Goal: Transaction & Acquisition: Purchase product/service

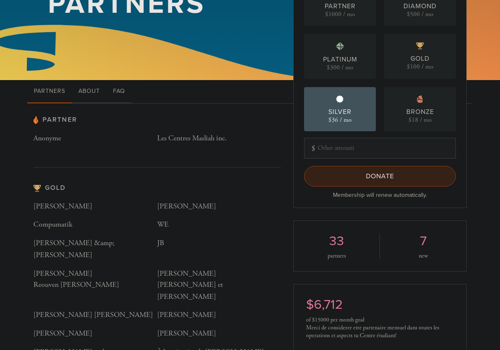
scroll to position [100, 0]
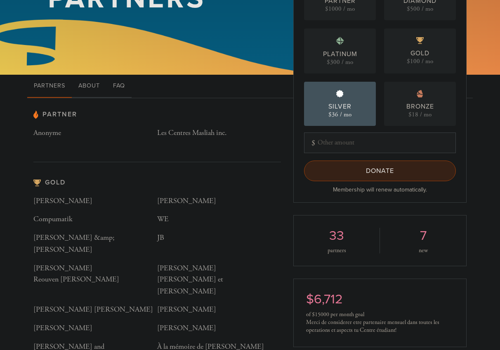
click at [431, 177] on input "Donate" at bounding box center [380, 171] width 152 height 21
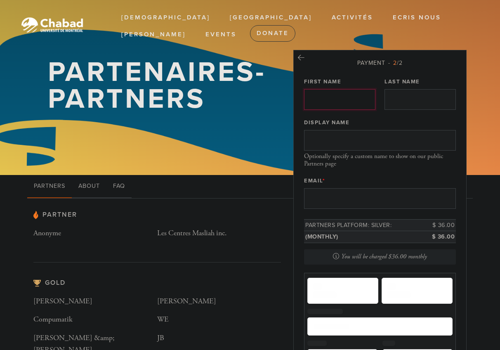
click at [357, 97] on input "First Name" at bounding box center [339, 99] width 71 height 21
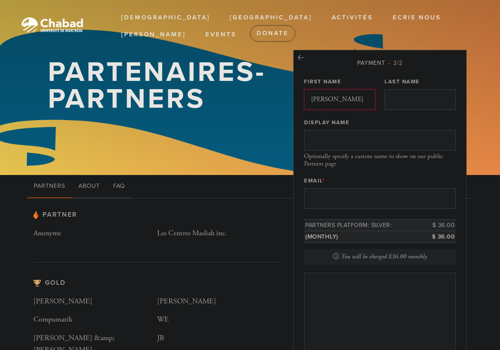
type input "[PERSON_NAME]"
type input "Sitbon"
type input "[PERSON_NAME]"
click at [362, 189] on input "Email *" at bounding box center [380, 198] width 152 height 21
type input "[PERSON_NAME][EMAIL_ADDRESS][DOMAIN_NAME]"
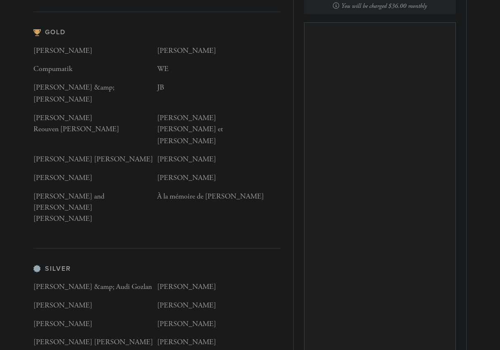
scroll to position [245, 0]
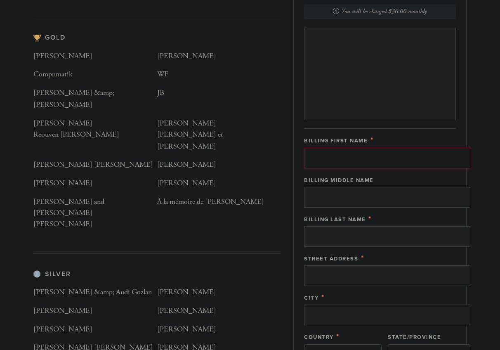
click at [350, 157] on input "Billing First Name" at bounding box center [387, 158] width 166 height 21
type input "[PERSON_NAME]"
type input "Sitbon"
type input "[STREET_ADDRESS]"
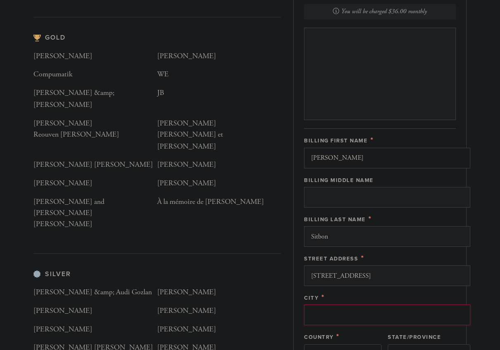
type input "[GEOGRAPHIC_DATA]"
type input "H3C0S5"
type input "[GEOGRAPHIC_DATA]"
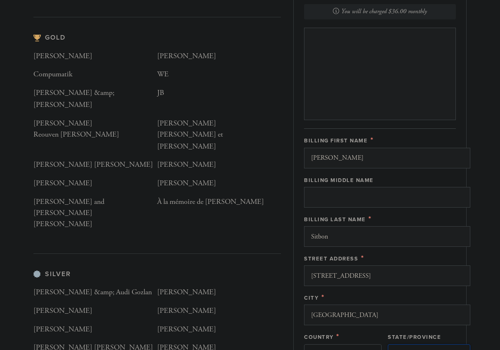
type input "[GEOGRAPHIC_DATA]"
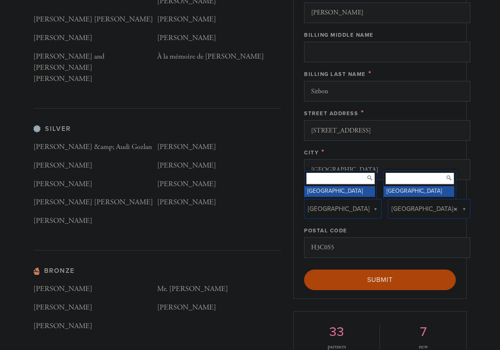
scroll to position [392, 0]
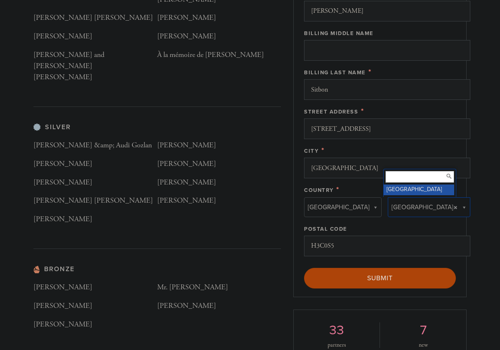
click at [476, 233] on div "Partner Anonyme Les Centres Masliah inc. Gold [PERSON_NAME] [PERSON_NAME] Compu…" at bounding box center [250, 129] width 500 height 647
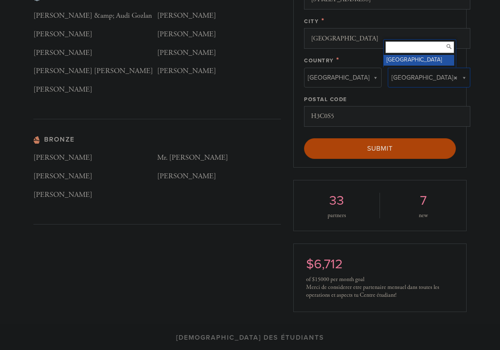
scroll to position [522, 0]
click at [482, 106] on div "Partner Anonyme Les Centres Masliah inc. Gold [PERSON_NAME] [PERSON_NAME] Compu…" at bounding box center [250, 0] width 500 height 647
click at [479, 101] on div "Partner Anonyme Les Centres Masliah inc. Gold [PERSON_NAME] [PERSON_NAME] Compu…" at bounding box center [250, 0] width 500 height 647
click at [380, 46] on input "[GEOGRAPHIC_DATA]" at bounding box center [387, 38] width 166 height 21
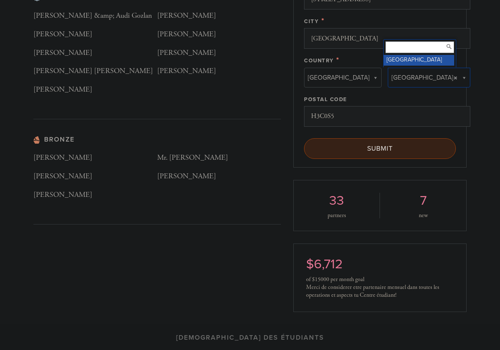
click at [332, 151] on input "Submit" at bounding box center [380, 148] width 152 height 21
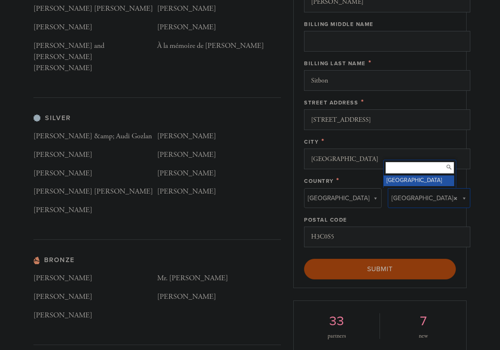
scroll to position [443, 0]
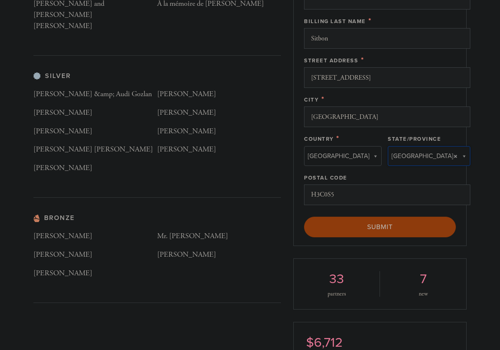
click at [273, 170] on div "Silver [PERSON_NAME] &amp; Audi Gozlan [PERSON_NAME] [PERSON_NAME] [PERSON_NAME…" at bounding box center [157, 134] width 248 height 125
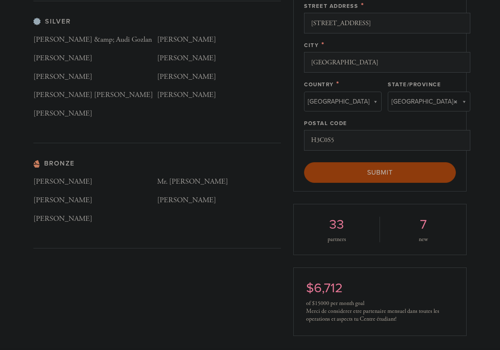
scroll to position [480, 0]
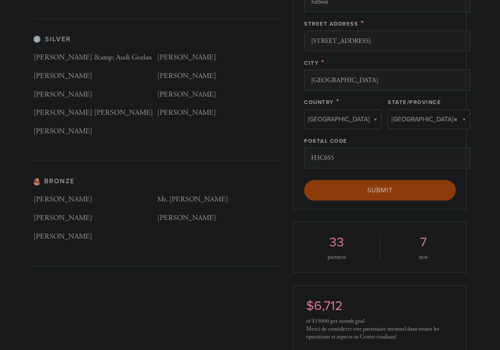
click at [370, 194] on div "< Previous Page Submit" at bounding box center [380, 190] width 152 height 21
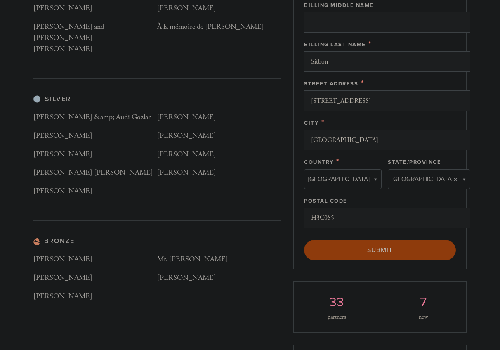
scroll to position [423, 0]
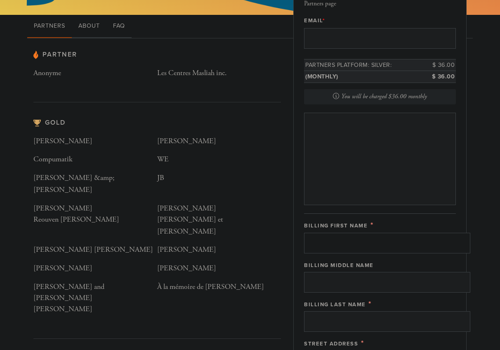
scroll to position [162, 0]
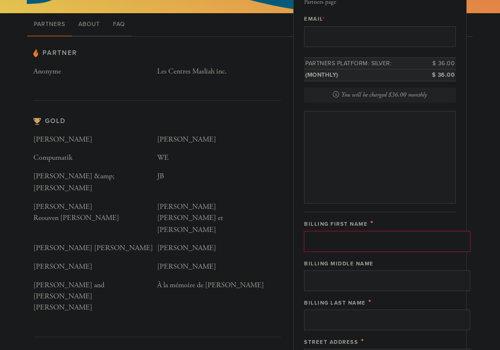
click at [390, 239] on input "Billing First Name" at bounding box center [387, 241] width 166 height 21
type input "Noam"
type input "Sitbon"
type input "[STREET_ADDRESS]"
type input "[GEOGRAPHIC_DATA]"
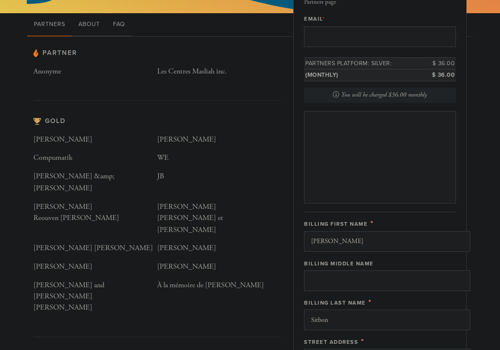
type input "[GEOGRAPHIC_DATA]"
type input "H3C0S5"
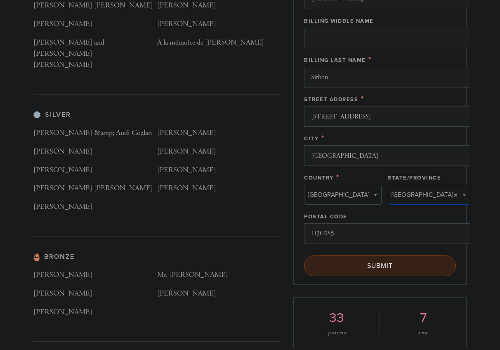
type input "[GEOGRAPHIC_DATA]"
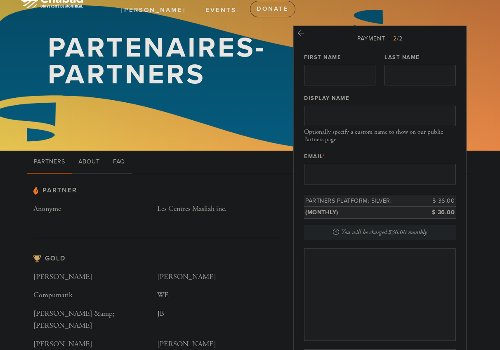
scroll to position [23, 0]
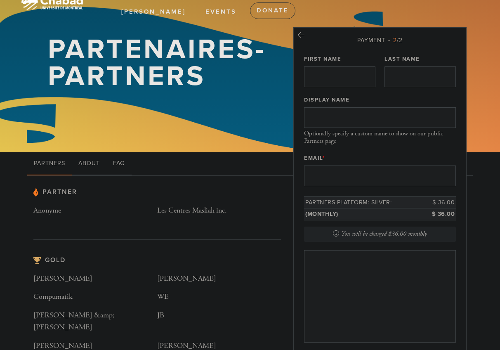
click at [355, 87] on div "Payment 2 /2 First Name Last Name Display Name Optionally specify a custom name…" at bounding box center [380, 347] width 152 height 622
click at [350, 86] on input "First Name" at bounding box center [339, 76] width 71 height 21
type input "[PERSON_NAME]"
type input "Sitbon"
type input "[PERSON_NAME]"
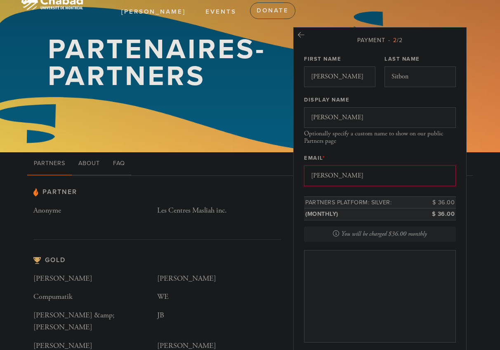
type input "[PERSON_NAME][EMAIL_ADDRESS][DOMAIN_NAME]"
click at [464, 193] on div "Payment 2 /2 First Name Noam Last Name Sitbon Display Name Noam Sitbon Optional…" at bounding box center [379, 346] width 173 height 639
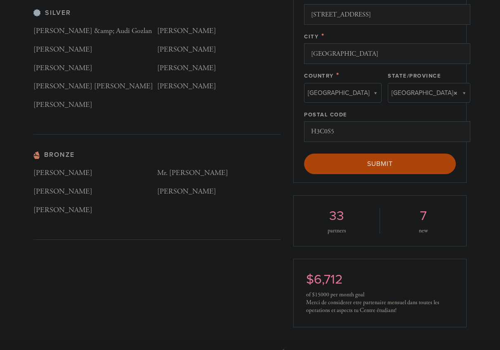
scroll to position [507, 0]
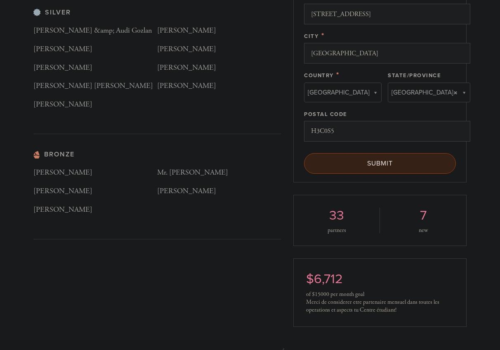
click at [432, 161] on input "Submit" at bounding box center [380, 163] width 152 height 21
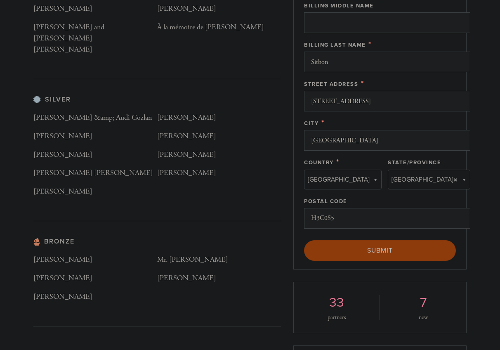
scroll to position [425, 0]
